Goal: Task Accomplishment & Management: Complete application form

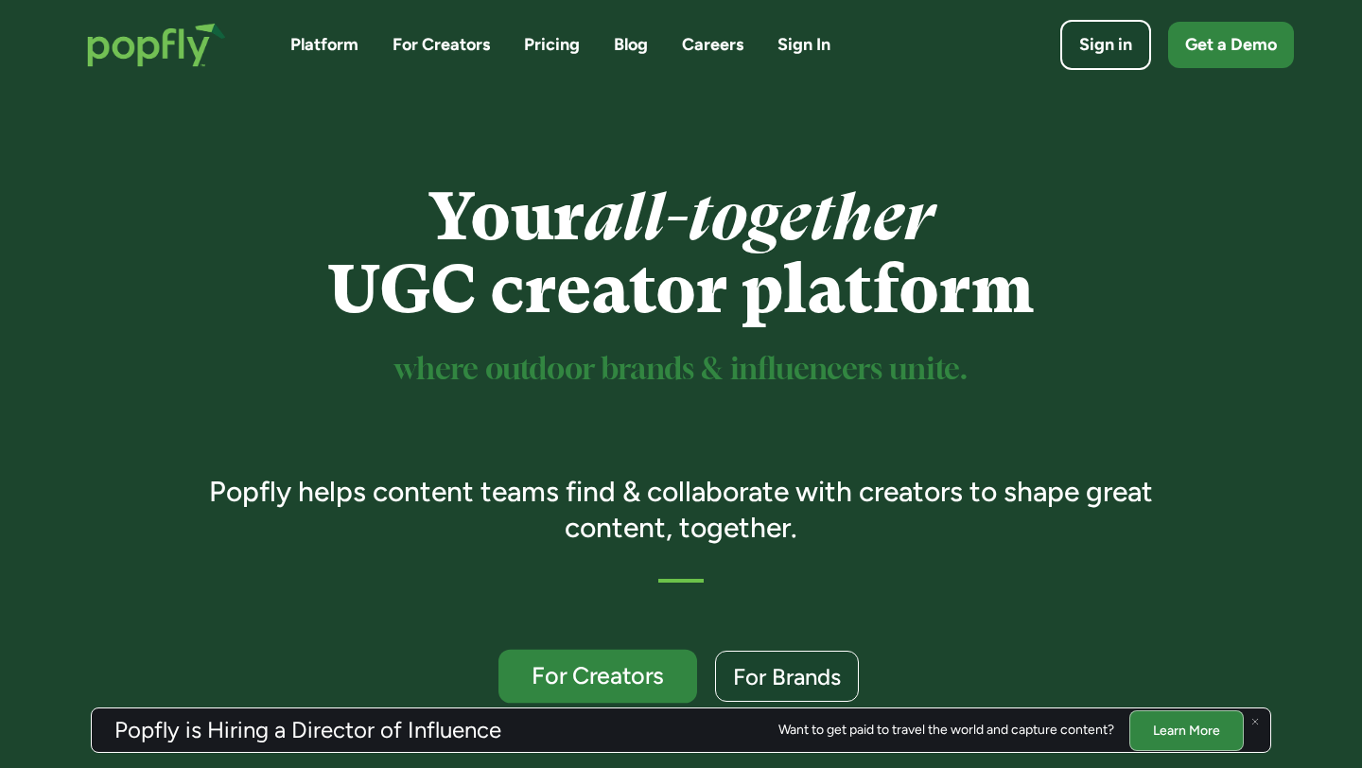
click at [559, 675] on div "For Creators" at bounding box center [597, 676] width 163 height 25
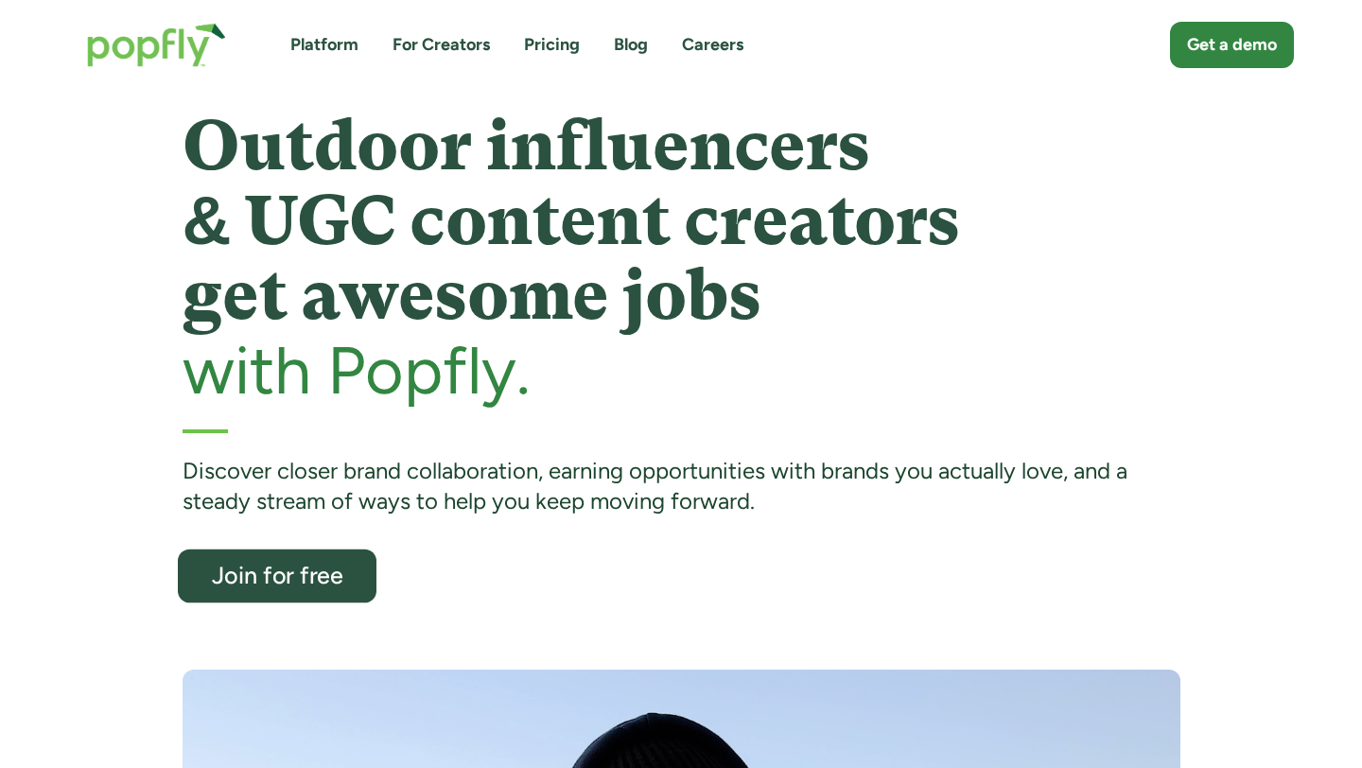
click at [315, 577] on div "Join for free" at bounding box center [276, 576] width 163 height 25
